Goal: Navigation & Orientation: Find specific page/section

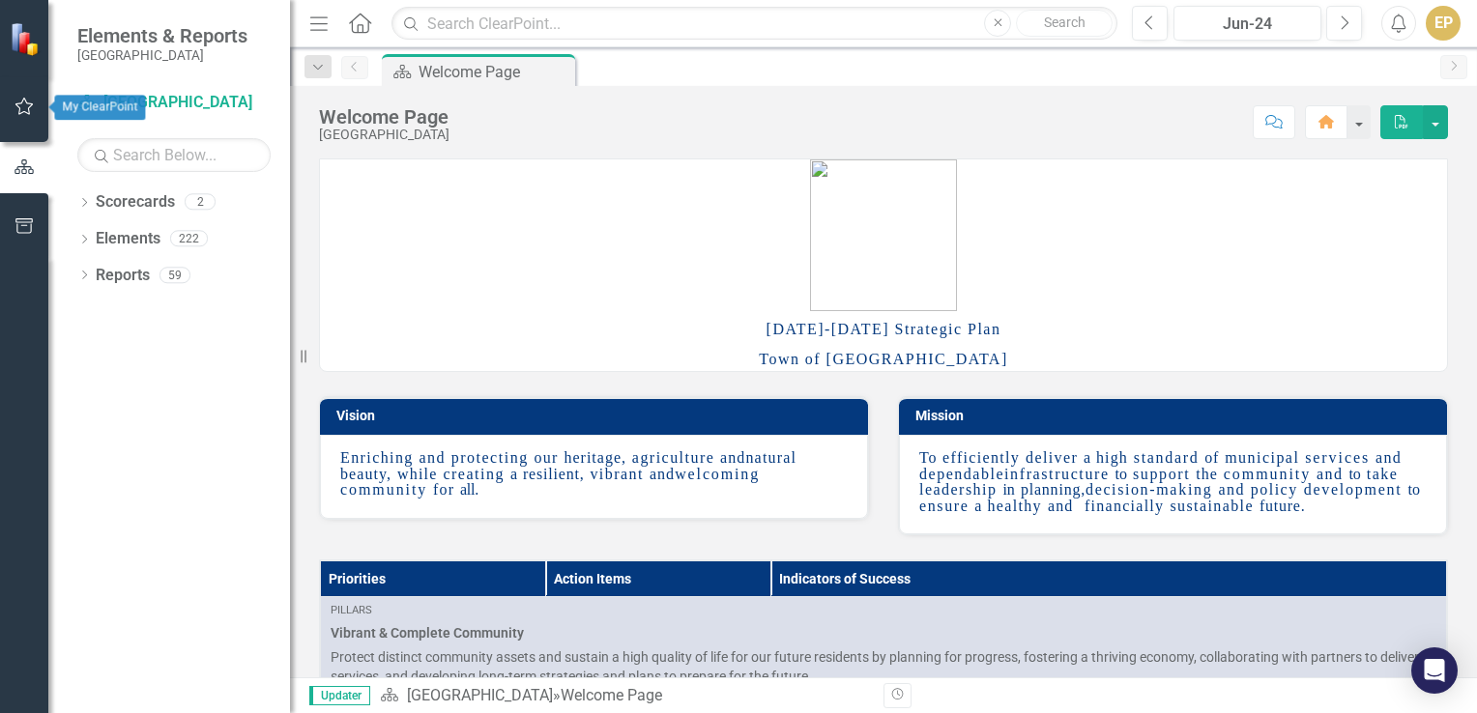
click at [25, 103] on icon "button" at bounding box center [24, 106] width 20 height 15
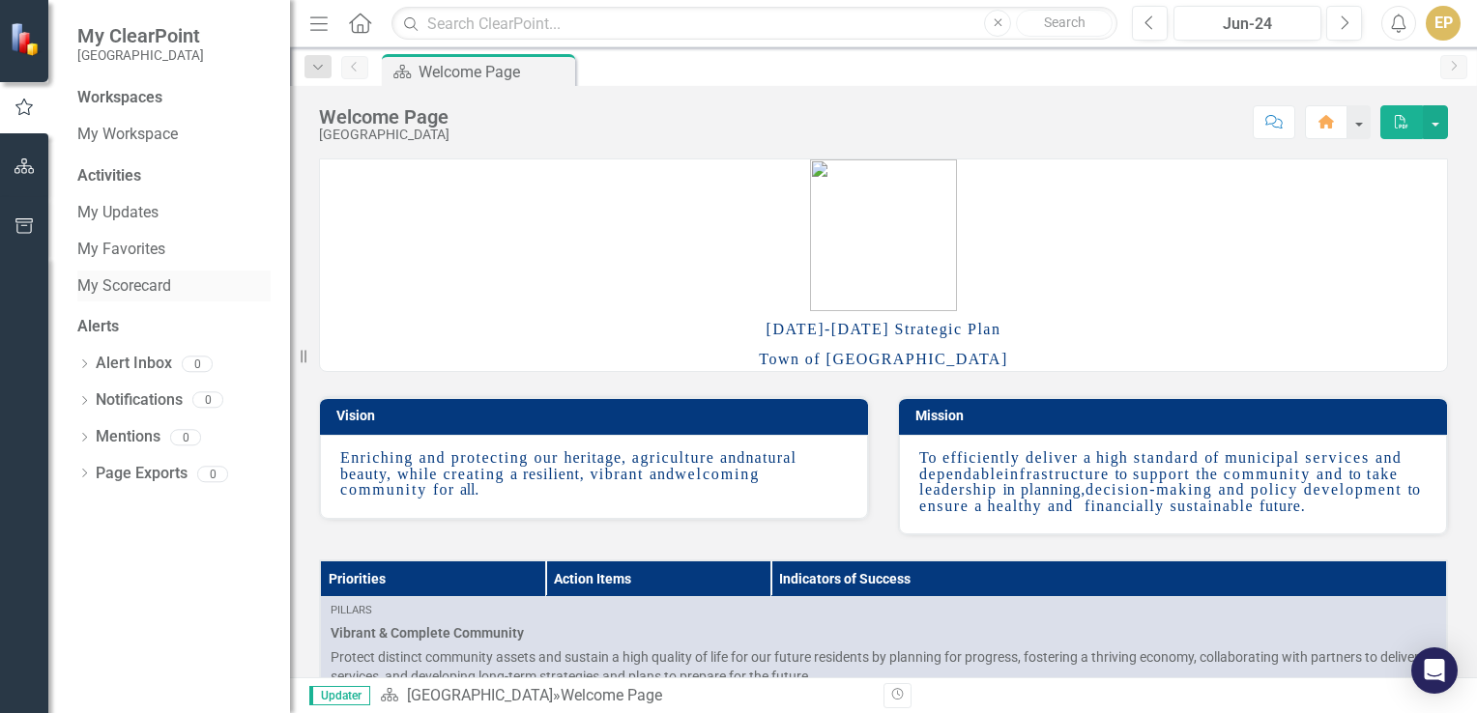
click at [143, 295] on link "My Scorecard" at bounding box center [173, 286] width 193 height 22
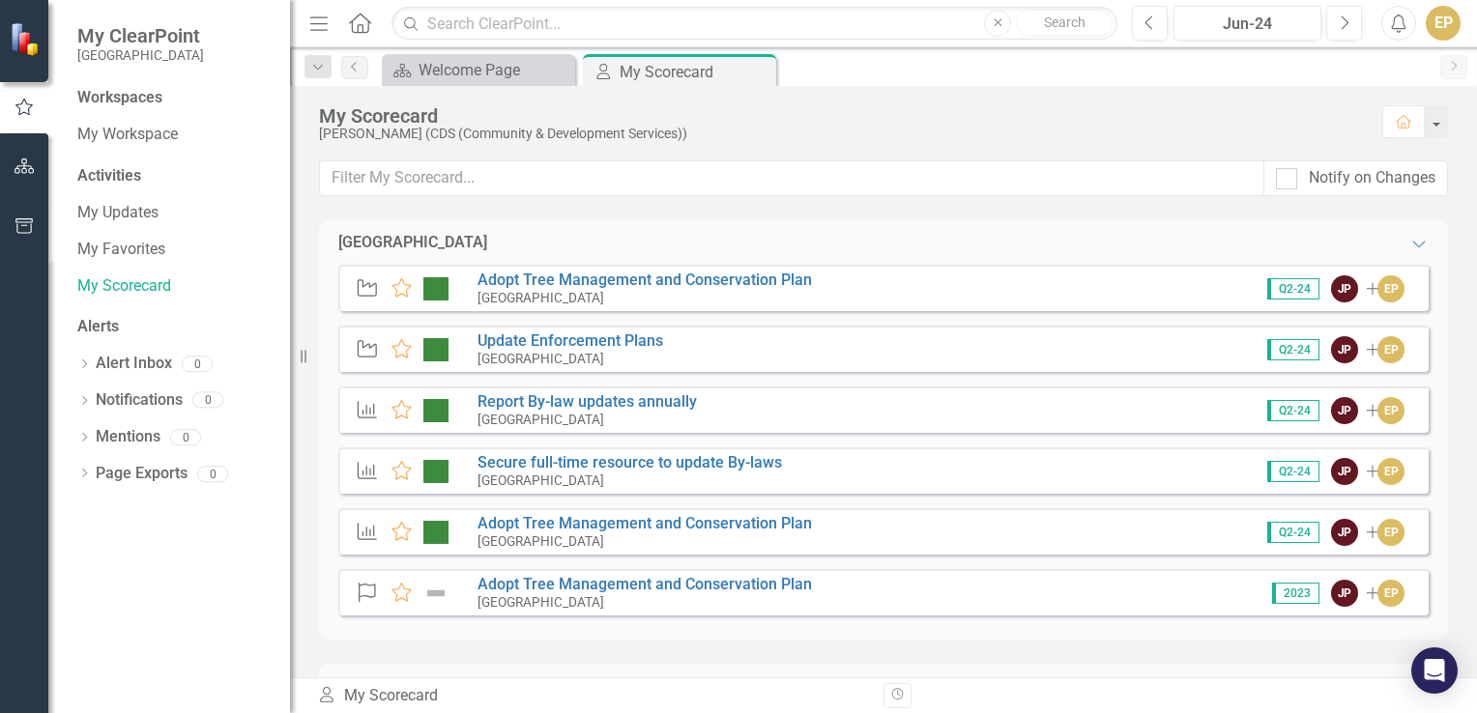
click at [549, 292] on small "[GEOGRAPHIC_DATA]" at bounding box center [540, 297] width 127 height 15
click at [531, 280] on link "Adopt Tree Management and Conservation Plan" at bounding box center [644, 280] width 334 height 18
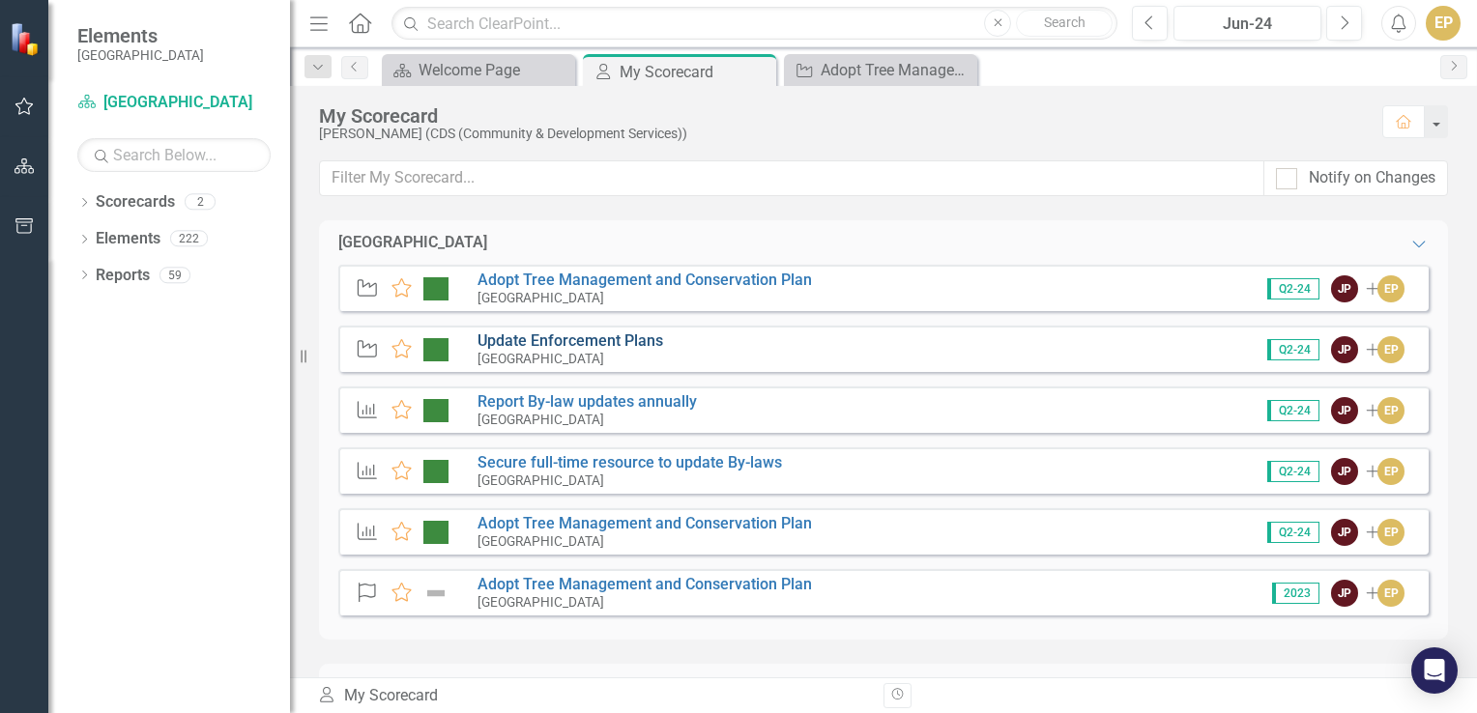
click at [541, 346] on link "Update Enforcement Plans" at bounding box center [570, 341] width 186 height 18
